Goal: Check status: Check status

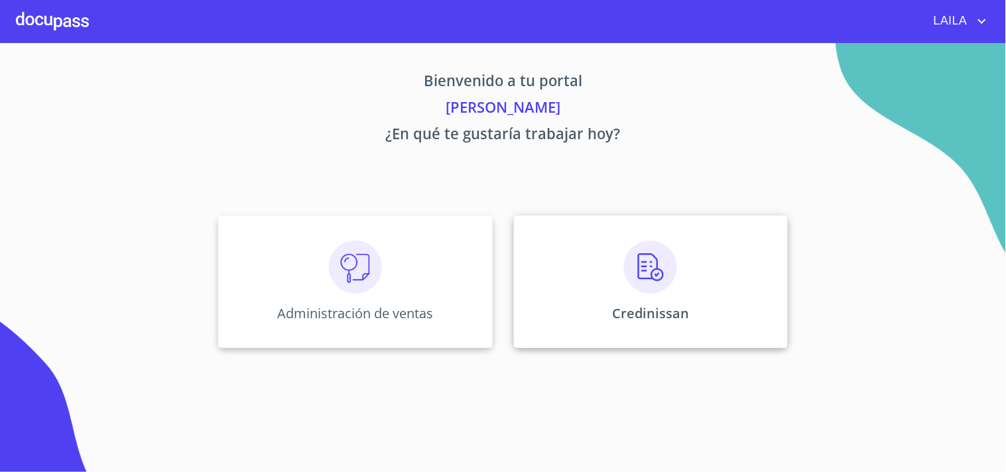
click at [552, 295] on div "Credinissan" at bounding box center [651, 282] width 274 height 133
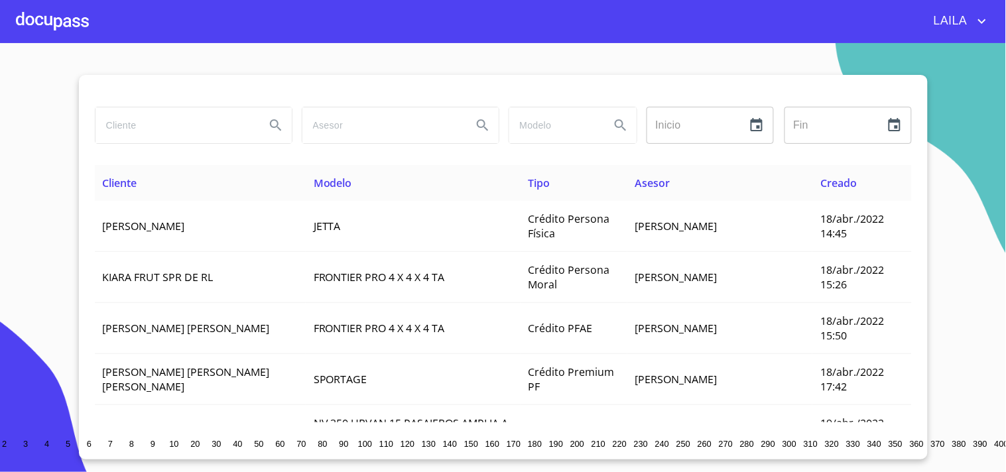
click at [162, 137] on input "search" at bounding box center [175, 125] width 159 height 36
type input "[PERSON_NAME]"
click at [183, 124] on input "[PERSON_NAME]" at bounding box center [175, 125] width 159 height 36
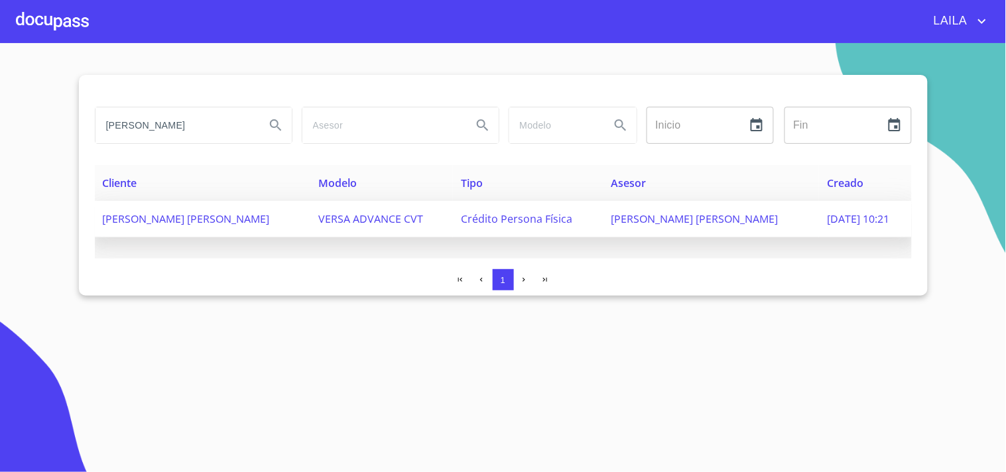
click at [168, 221] on span "[PERSON_NAME] [PERSON_NAME]" at bounding box center [186, 219] width 167 height 15
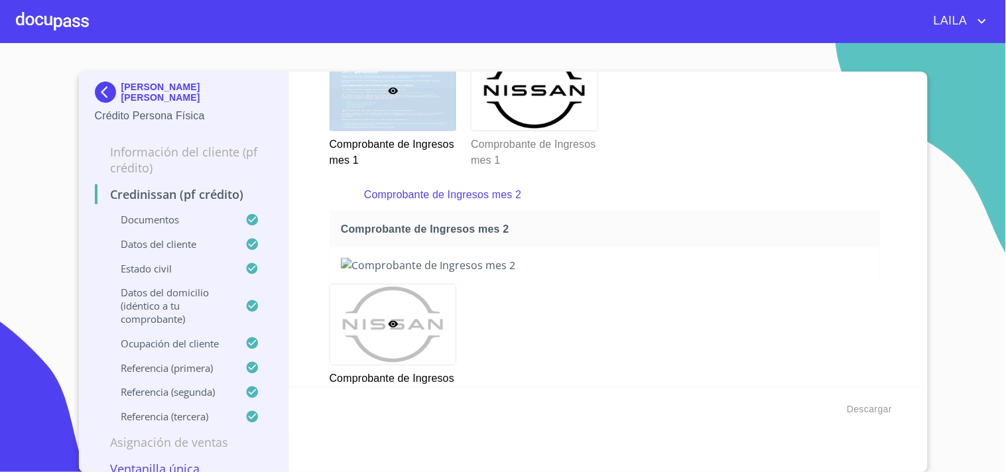
scroll to position [1252, 0]
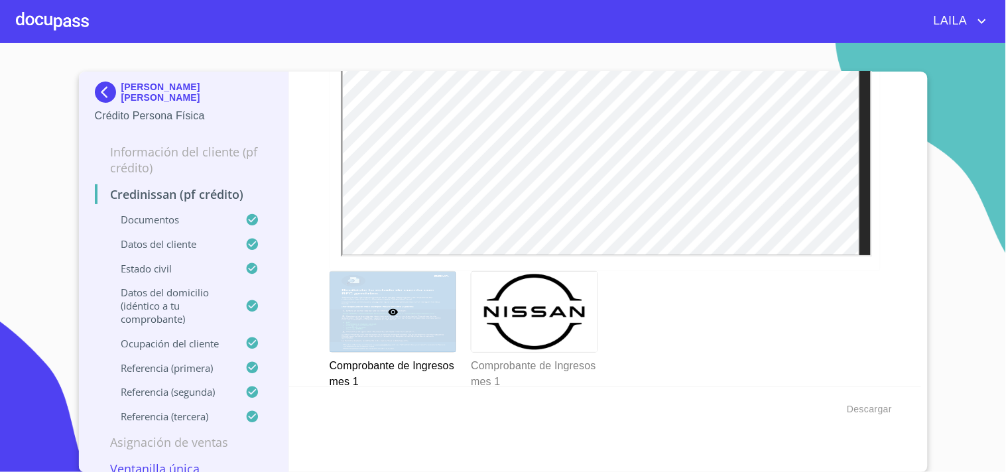
click at [105, 90] on img at bounding box center [108, 92] width 27 height 21
